Goal: Transaction & Acquisition: Purchase product/service

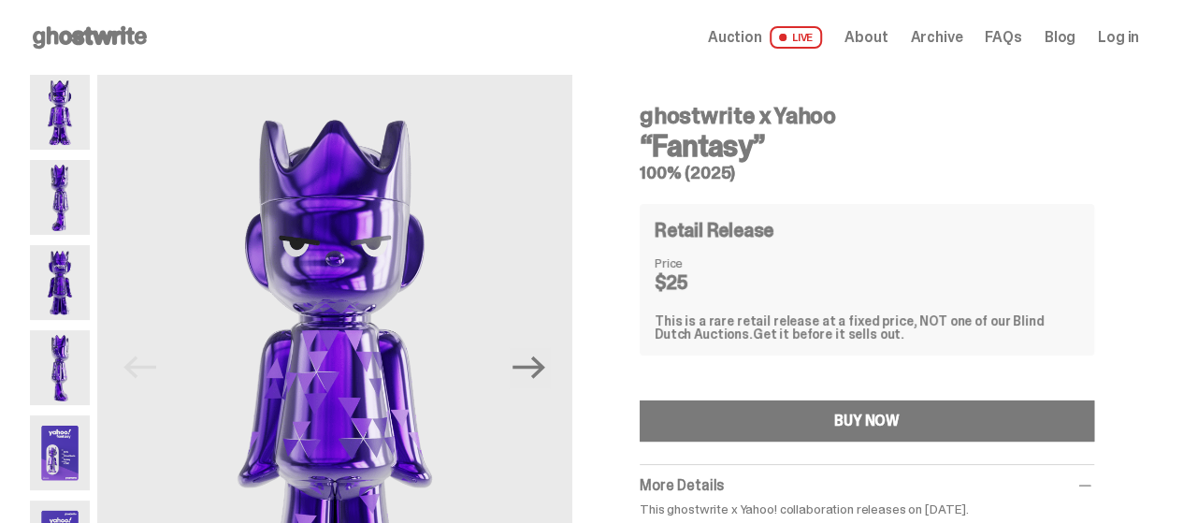
click at [90, 449] on img at bounding box center [60, 452] width 60 height 75
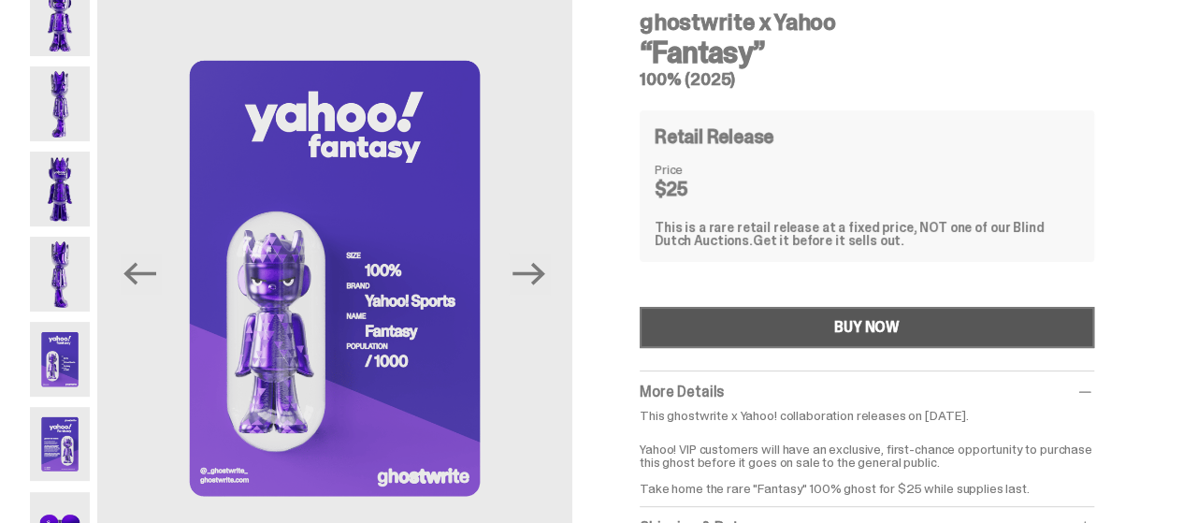
scroll to position [187, 0]
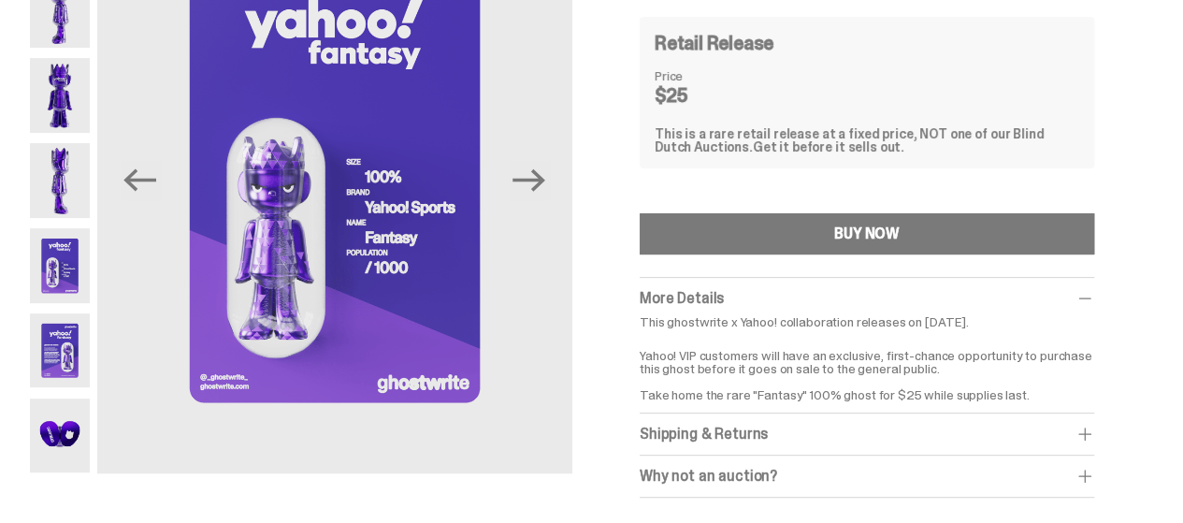
click at [79, 352] on img at bounding box center [60, 350] width 60 height 75
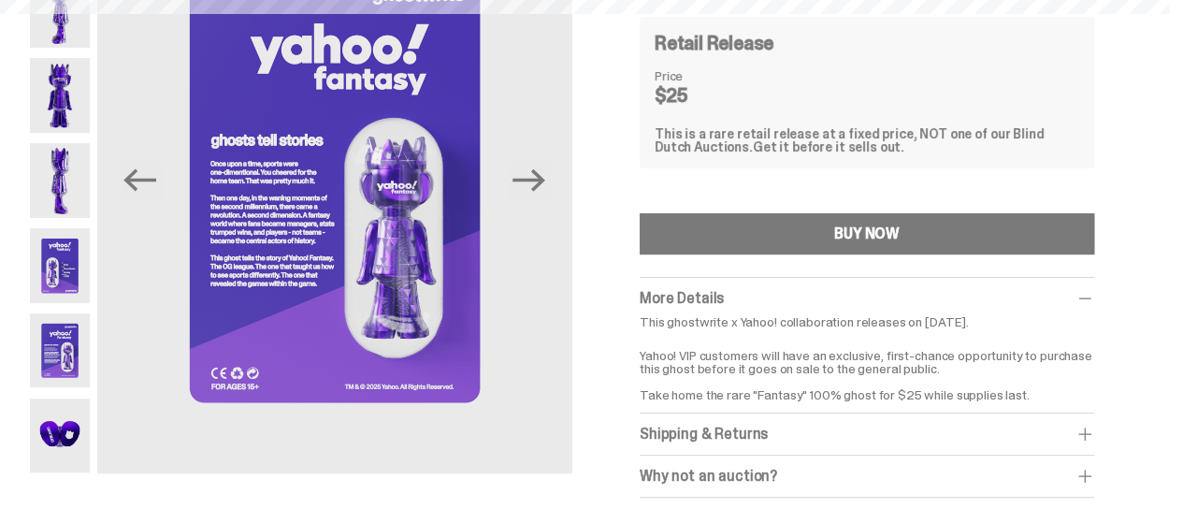
drag, startPoint x: 27, startPoint y: 315, endPoint x: 0, endPoint y: 291, distance: 36.4
drag, startPoint x: 0, startPoint y: 291, endPoint x: 631, endPoint y: 366, distance: 634.9
click at [631, 366] on div "ghostwrite x Yahoo “Fantasy” 100% (2025) Retail Release Price $25 This is a rar…" at bounding box center [867, 203] width 544 height 631
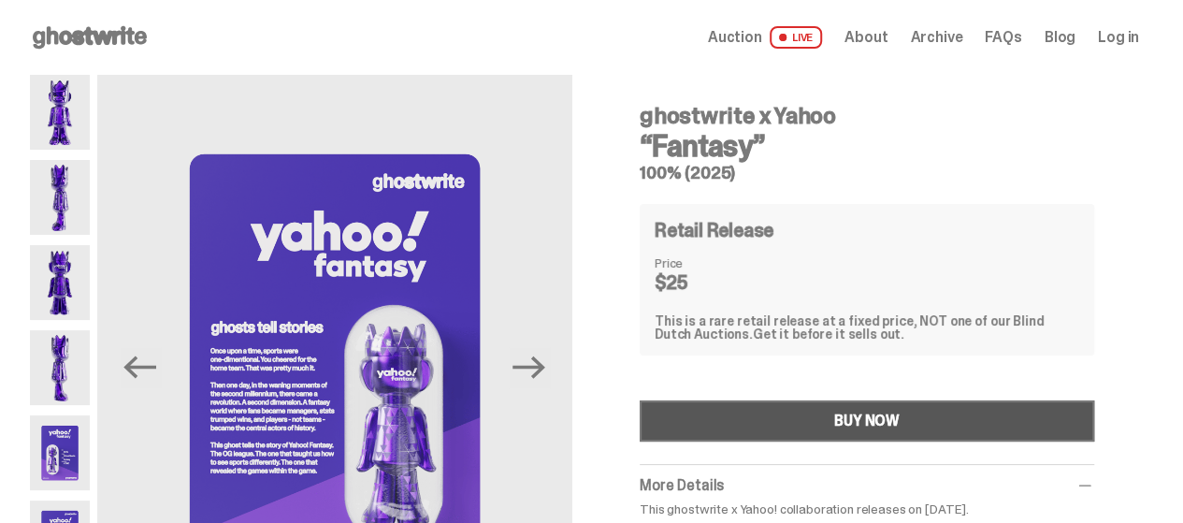
click at [829, 425] on button "BUY NOW" at bounding box center [867, 420] width 455 height 41
